Goal: Contribute content

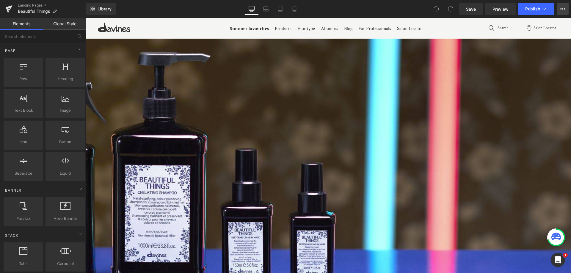
click at [563, 12] on button "View Live Page View with current Template Save Template to Library Schedule Pub…" at bounding box center [563, 9] width 12 height 12
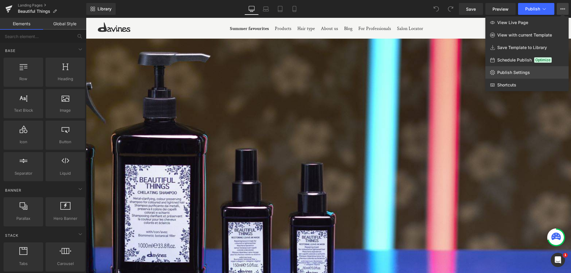
click at [514, 70] on link "Publish Settings" at bounding box center [526, 72] width 83 height 12
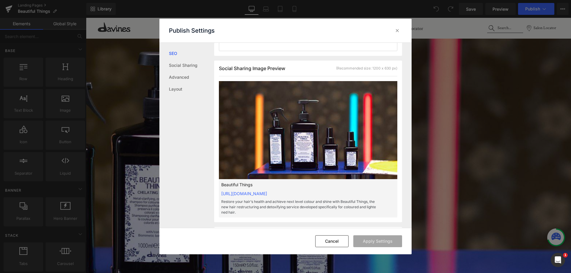
scroll to position [149, 0]
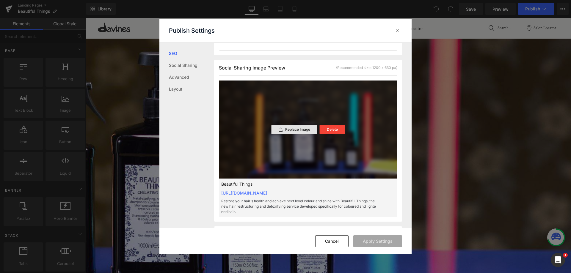
click at [307, 133] on div "Replace Image" at bounding box center [294, 130] width 46 height 10
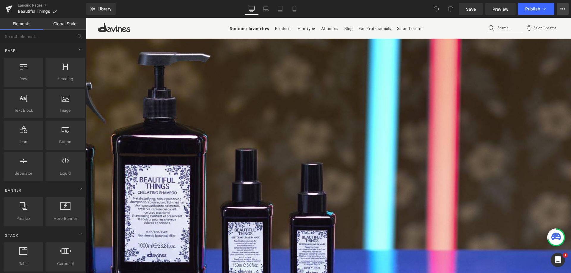
click at [561, 9] on icon at bounding box center [560, 8] width 1 height 1
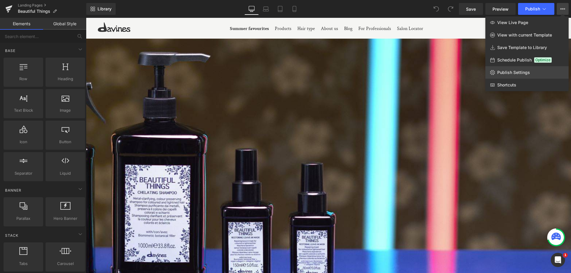
click at [514, 70] on span "Publish Settings" at bounding box center [513, 72] width 33 height 5
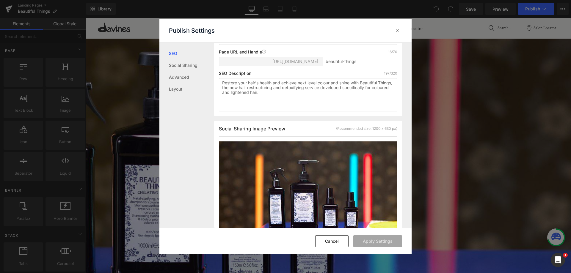
scroll to position [208, 0]
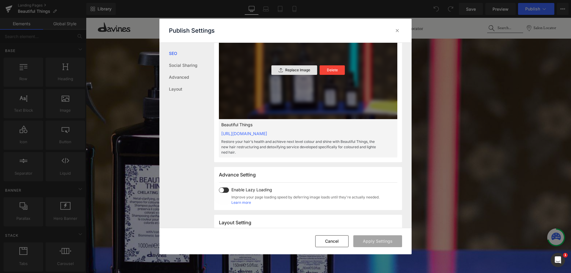
click at [301, 73] on div "Replace Image" at bounding box center [294, 70] width 46 height 10
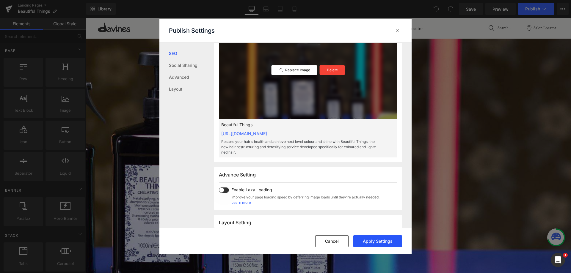
click at [367, 244] on button "Apply Settings" at bounding box center [377, 242] width 49 height 12
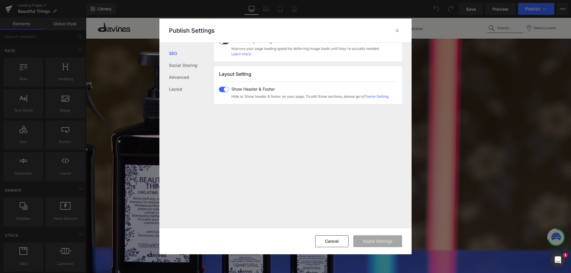
scroll to position [119, 0]
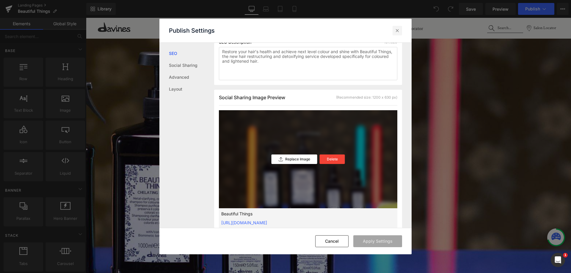
drag, startPoint x: 396, startPoint y: 31, endPoint x: 332, endPoint y: 3, distance: 69.8
click at [396, 31] on icon at bounding box center [397, 31] width 6 height 6
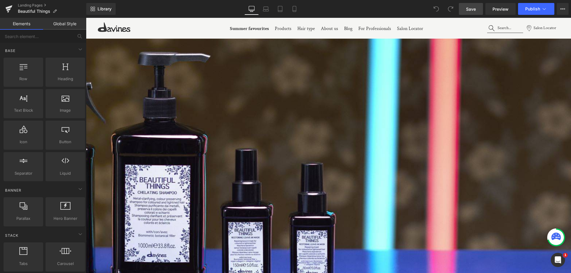
click at [478, 11] on link "Save" at bounding box center [471, 9] width 24 height 12
click at [8, 9] on icon at bounding box center [8, 8] width 7 height 15
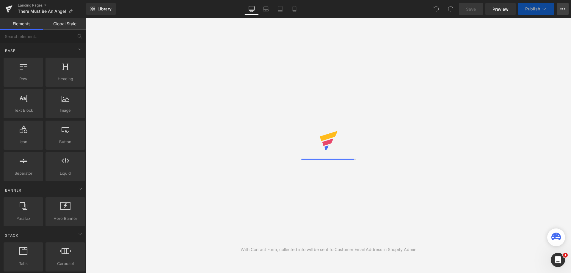
click at [566, 14] on button "View Live Page View with current Template Save Template to Library Schedule Pub…" at bounding box center [563, 9] width 12 height 12
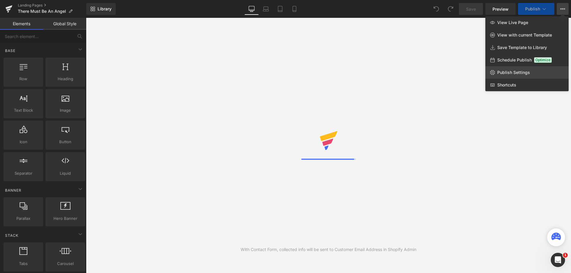
click at [518, 72] on span "Publish Settings" at bounding box center [513, 72] width 33 height 5
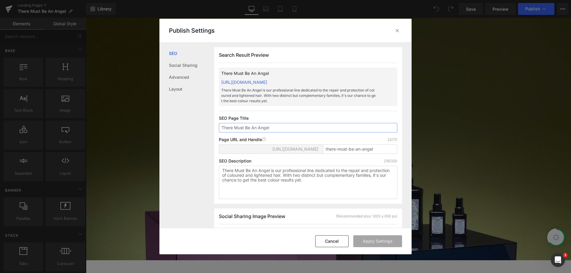
scroll to position [179, 0]
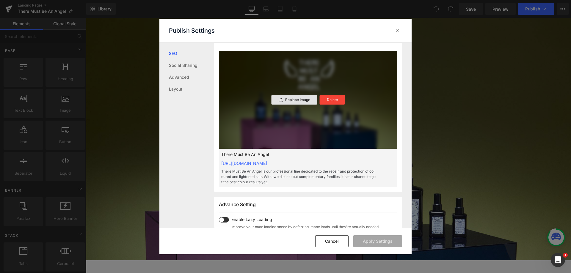
click at [288, 103] on div "Replace Image" at bounding box center [294, 100] width 46 height 10
click at [385, 240] on button "Apply Settings" at bounding box center [377, 242] width 49 height 12
drag, startPoint x: 397, startPoint y: 29, endPoint x: 331, endPoint y: 0, distance: 72.3
click at [397, 29] on icon at bounding box center [397, 31] width 6 height 6
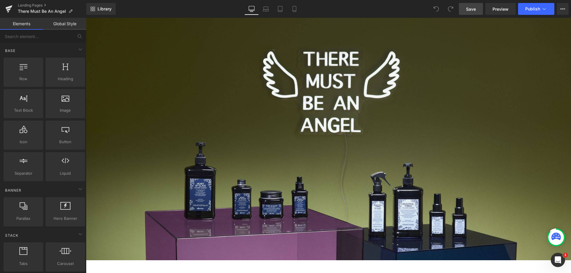
click at [465, 9] on link "Save" at bounding box center [471, 9] width 24 height 12
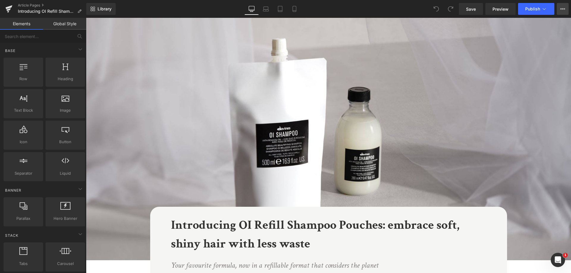
click at [561, 10] on icon at bounding box center [562, 9] width 5 height 5
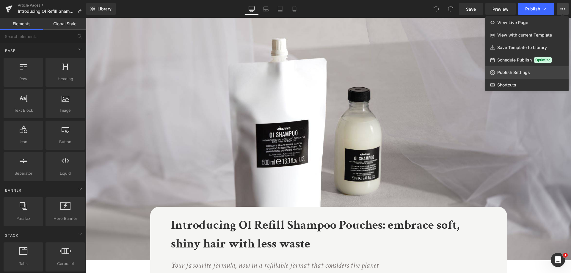
click at [514, 71] on span "Publish Settings" at bounding box center [513, 72] width 33 height 5
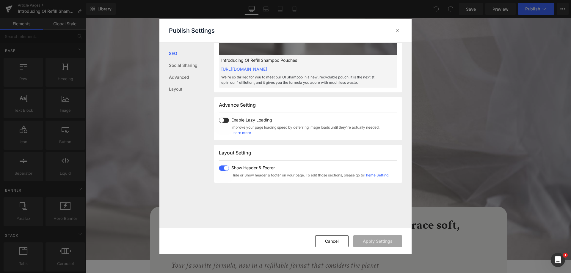
scroll to position [208, 0]
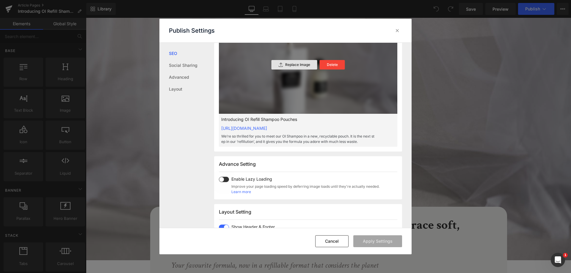
click at [282, 70] on div "Replace Image" at bounding box center [294, 65] width 46 height 10
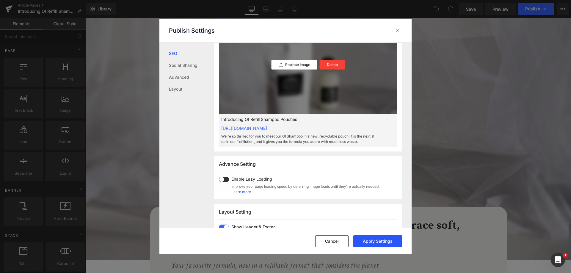
click at [389, 244] on button "Apply Settings" at bounding box center [377, 242] width 49 height 12
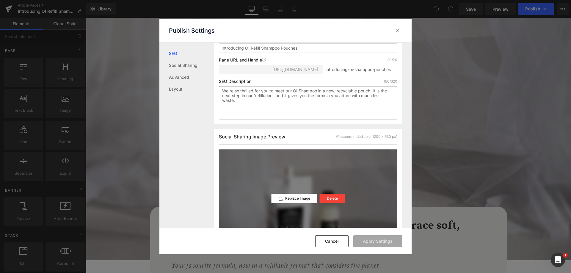
scroll to position [0, 0]
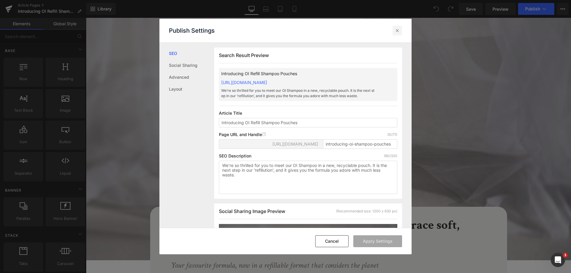
click at [397, 33] on icon at bounding box center [397, 31] width 6 height 6
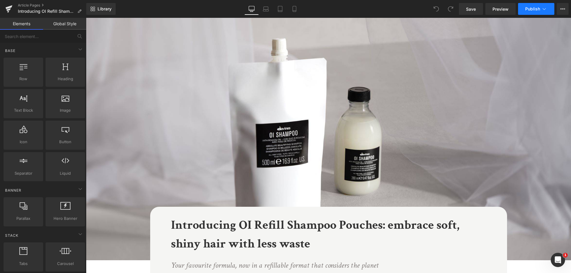
click at [528, 9] on span "Publish" at bounding box center [532, 9] width 15 height 5
click at [470, 10] on span "Save" at bounding box center [471, 9] width 10 height 6
click at [10, 7] on icon at bounding box center [9, 7] width 7 height 4
